Goal: Check status: Check status

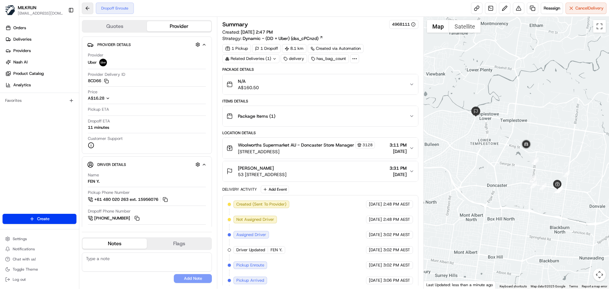
click at [91, 5] on button at bounding box center [87, 8] width 11 height 11
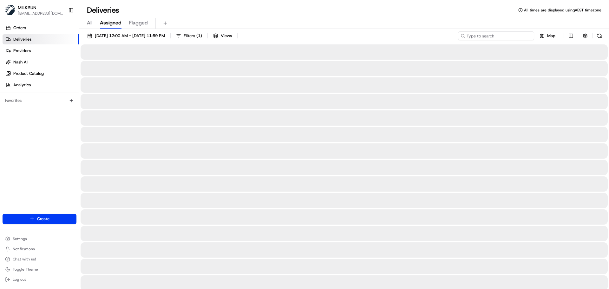
click at [486, 38] on input at bounding box center [496, 35] width 76 height 9
paste input "[PERSON_NAME]"
type input "[PERSON_NAME]"
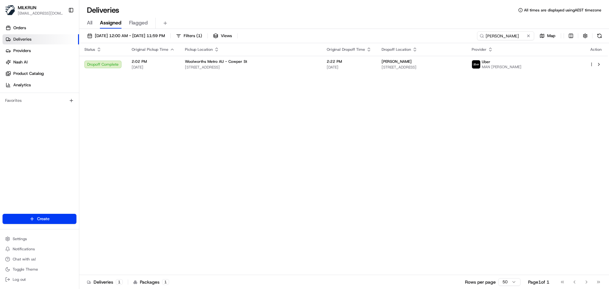
click at [322, 54] on th "Original Dropoff Time" at bounding box center [349, 49] width 55 height 13
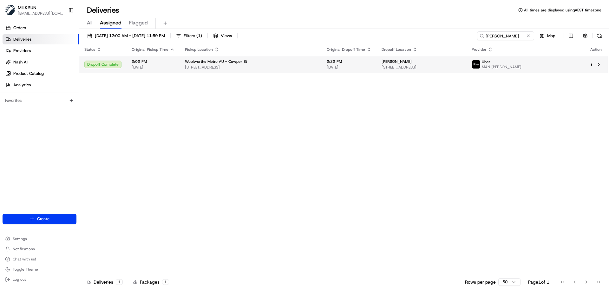
click at [327, 66] on span "[DATE]" at bounding box center [349, 67] width 45 height 5
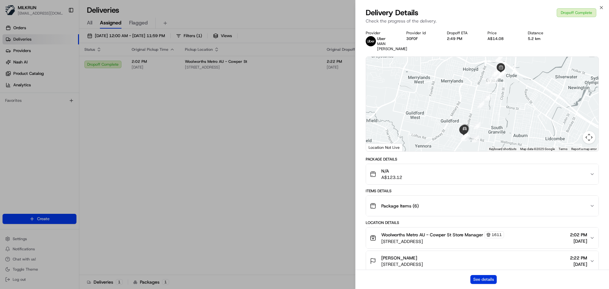
click at [478, 279] on button "See details" at bounding box center [483, 279] width 26 height 9
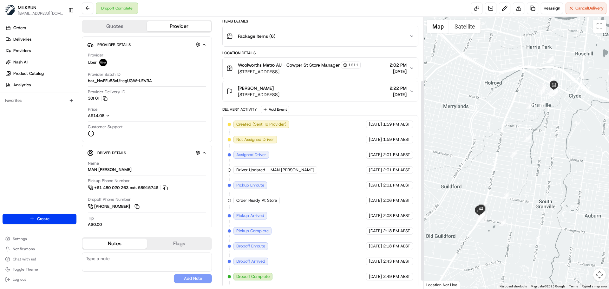
scroll to position [95, 0]
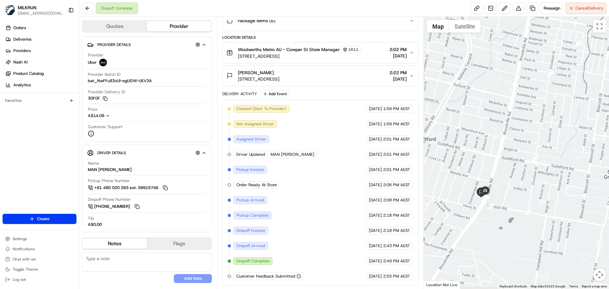
drag, startPoint x: 477, startPoint y: 164, endPoint x: 485, endPoint y: 152, distance: 13.7
click at [482, 119] on div at bounding box center [517, 153] width 186 height 272
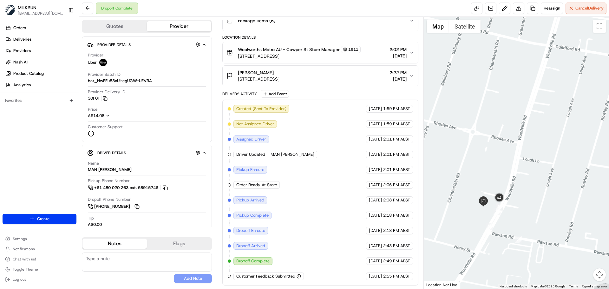
drag, startPoint x: 509, startPoint y: 137, endPoint x: 506, endPoint y: 121, distance: 16.2
click at [506, 121] on div at bounding box center [517, 153] width 186 height 272
